Goal: Information Seeking & Learning: Learn about a topic

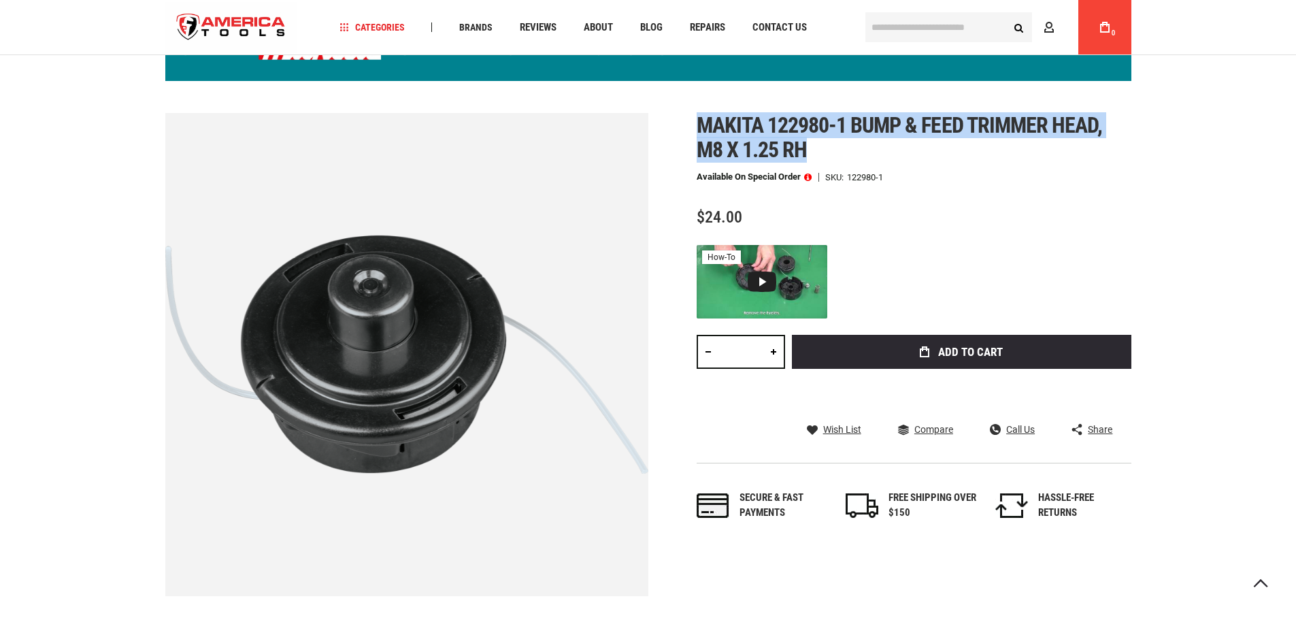
click at [818, 147] on div "Skip to the end of the images gallery Skip to the beginning of the images galle…" at bounding box center [648, 354] width 966 height 483
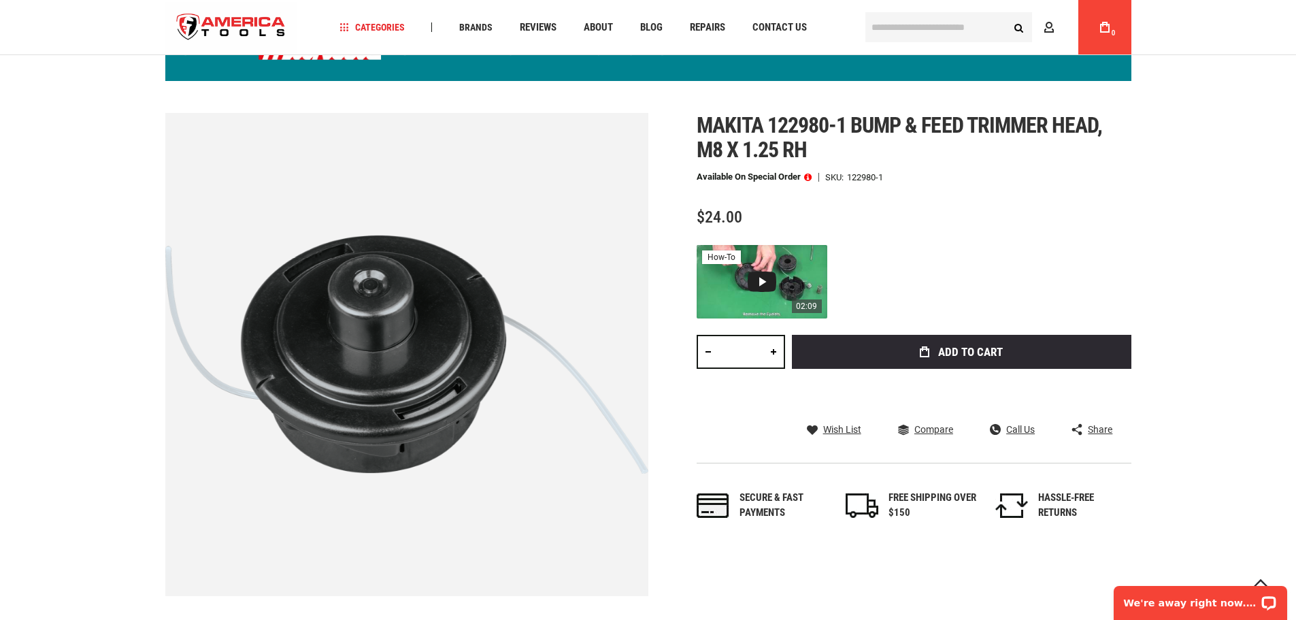
click at [760, 279] on div "Video 1: Nylon Cord Movie 3_BUNP&FEED" at bounding box center [762, 281] width 29 height 20
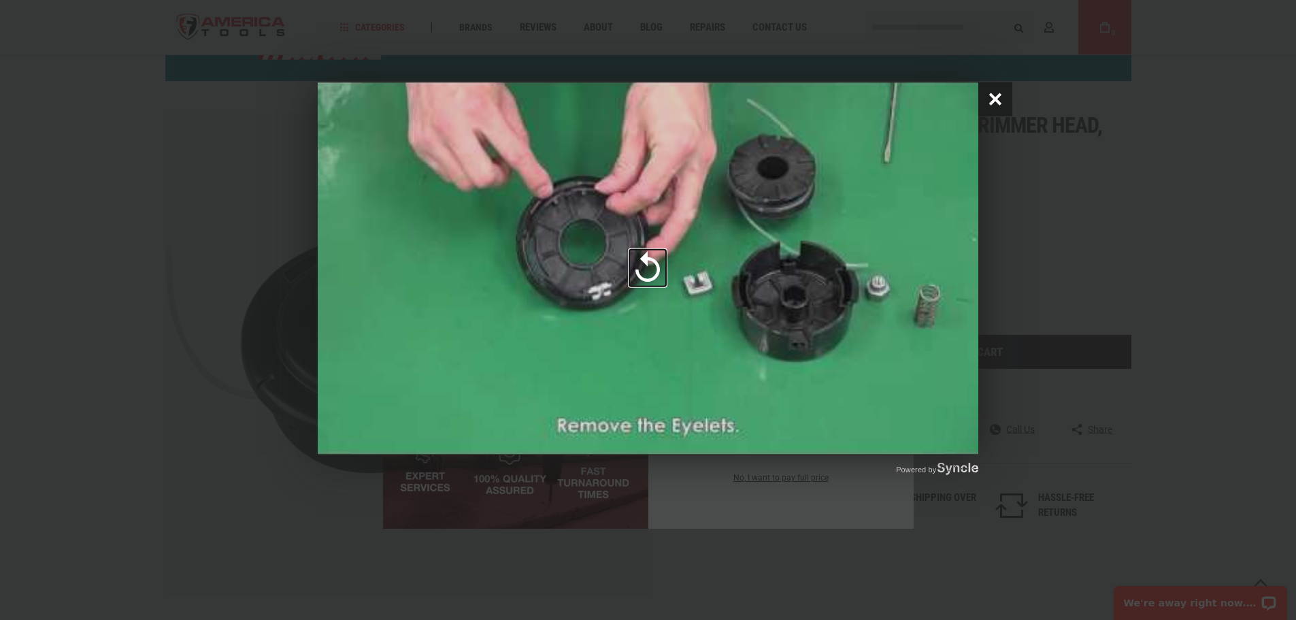
click at [997, 87] on button "Close popup window" at bounding box center [995, 99] width 34 height 34
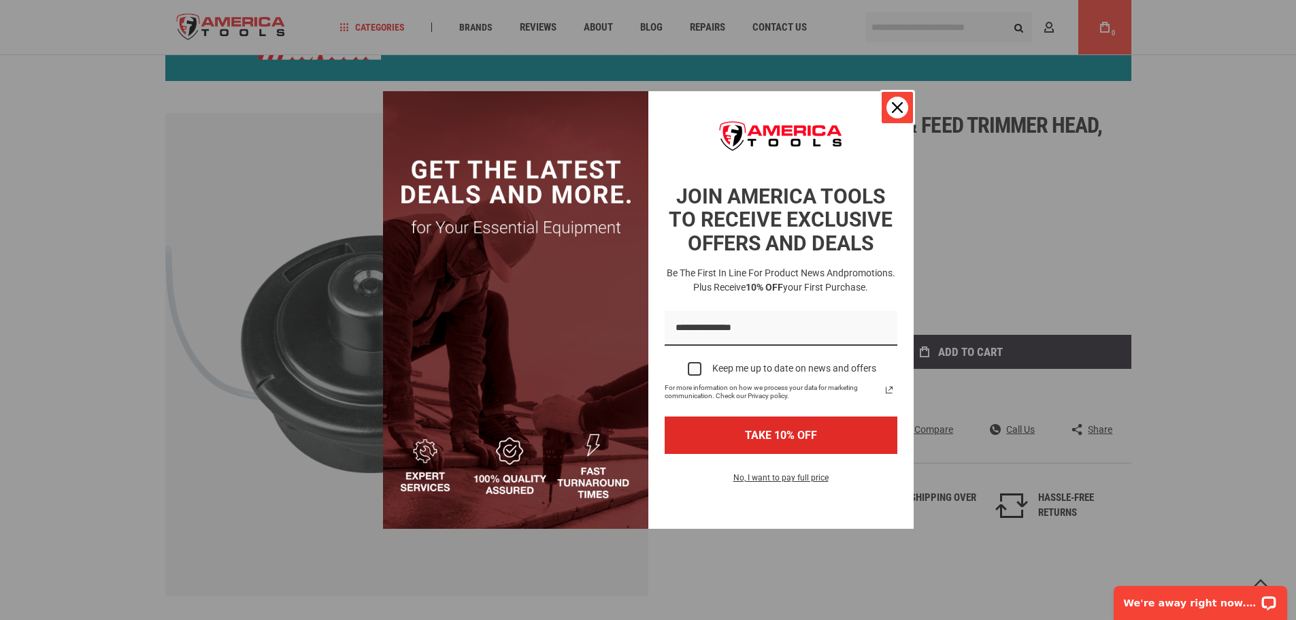
click at [891, 109] on div "Close" at bounding box center [898, 108] width 22 height 22
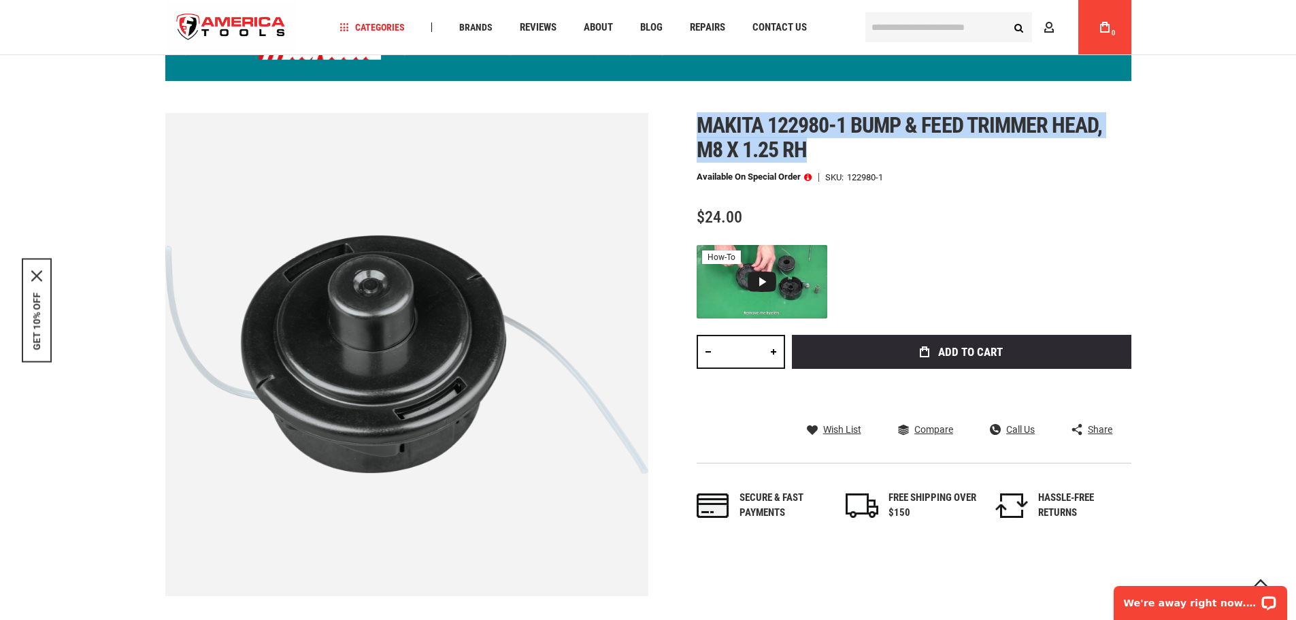
drag, startPoint x: 693, startPoint y: 120, endPoint x: 817, endPoint y: 151, distance: 127.7
click at [817, 151] on div "Skip to the end of the images gallery Skip to the beginning of the images galle…" at bounding box center [648, 354] width 966 height 483
copy span "Makita 122980-1 bump & feed trimmer head, m8 x 1.25 rh"
